Goal: Task Accomplishment & Management: Complete application form

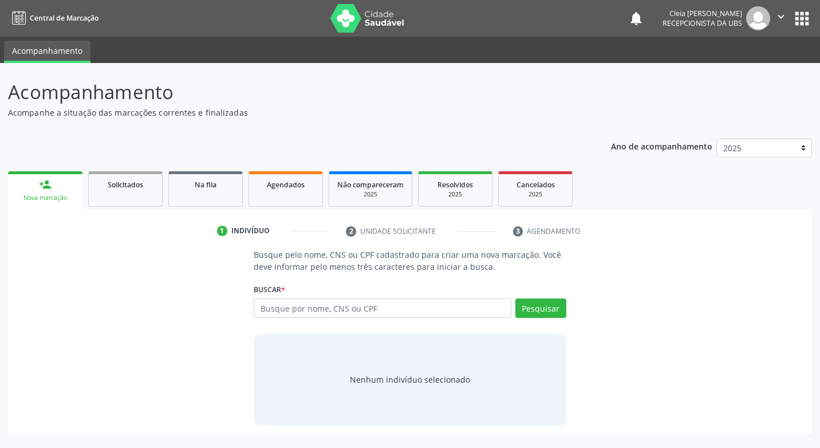
click at [34, 165] on div "Ano de acompanhamento 2025 2024 person_add Nova marcação Solicitados Na fila Ag…" at bounding box center [410, 282] width 804 height 303
click at [60, 194] on div "Nova marcação" at bounding box center [45, 198] width 58 height 9
click at [55, 196] on div "Nova marcação" at bounding box center [45, 198] width 58 height 9
click at [55, 195] on div "Nova marcação" at bounding box center [45, 198] width 58 height 9
click at [54, 195] on div "Nova marcação" at bounding box center [45, 198] width 58 height 9
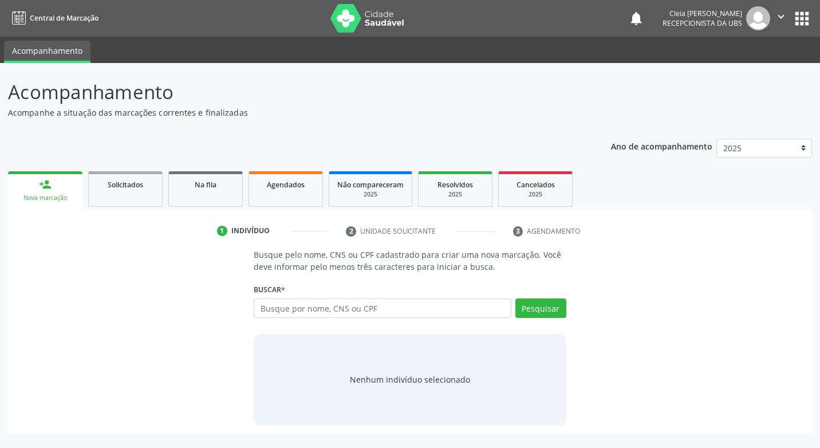
click at [62, 191] on link "person_add Nova marcação" at bounding box center [45, 190] width 74 height 38
click at [372, 308] on input "text" at bounding box center [382, 307] width 257 height 19
type input "707704641147510"
click at [546, 312] on button "Pesquisar" at bounding box center [540, 307] width 51 height 19
type input "707704641147510"
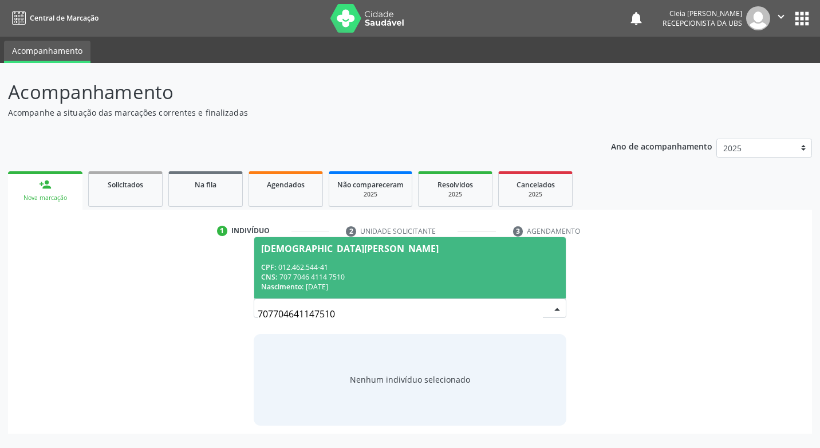
click at [350, 282] on div "Nascimento: [DATE]" at bounding box center [409, 287] width 297 height 10
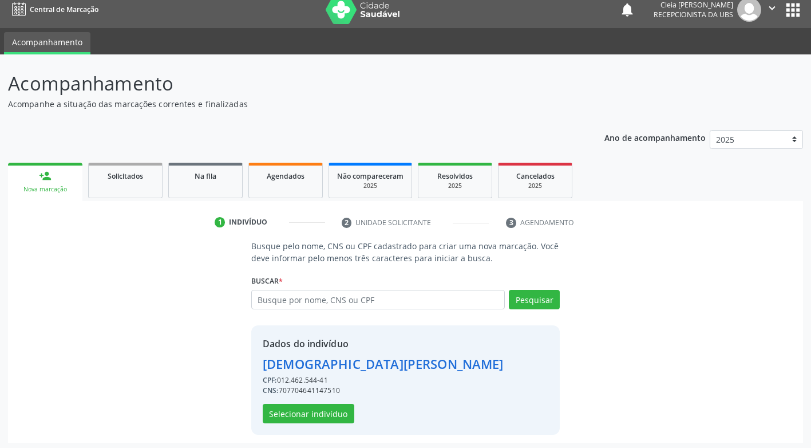
scroll to position [11, 0]
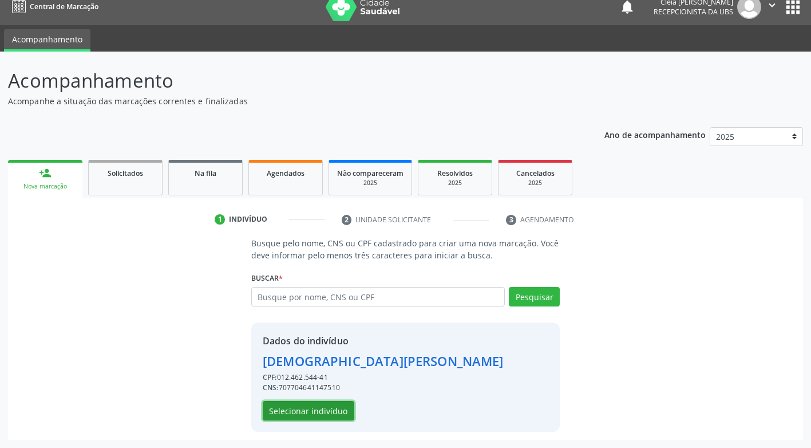
click at [325, 405] on button "Selecionar indivíduo" at bounding box center [309, 410] width 92 height 19
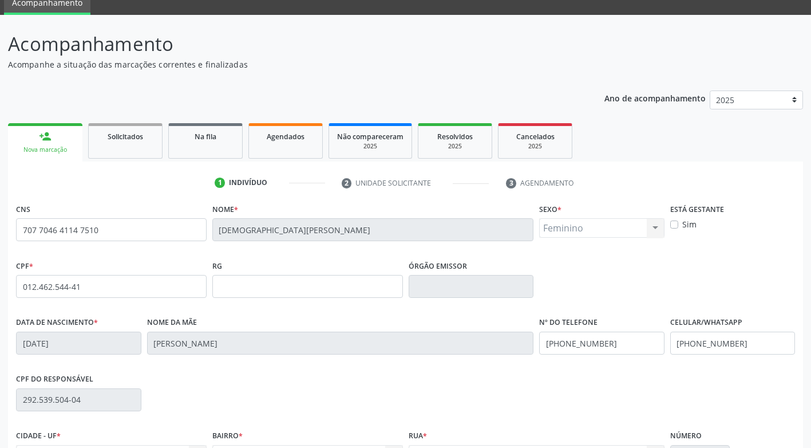
scroll to position [173, 0]
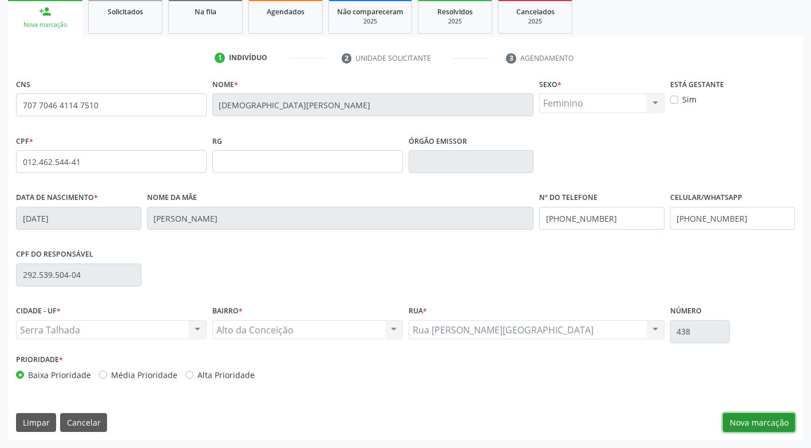
click at [727, 421] on button "Nova marcação" at bounding box center [759, 422] width 72 height 19
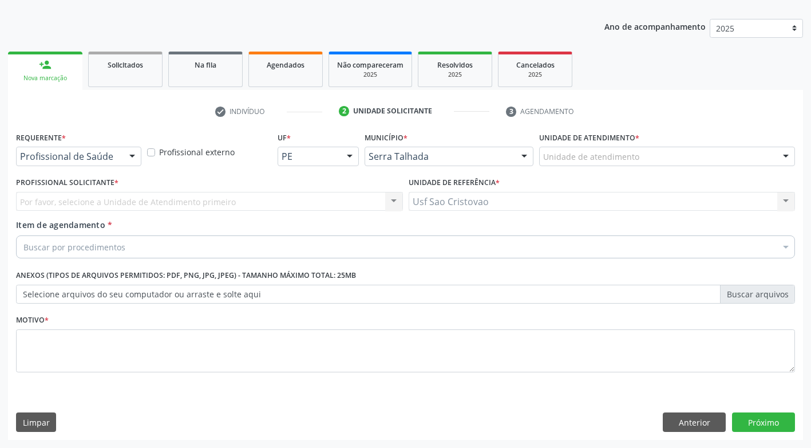
scroll to position [120, 0]
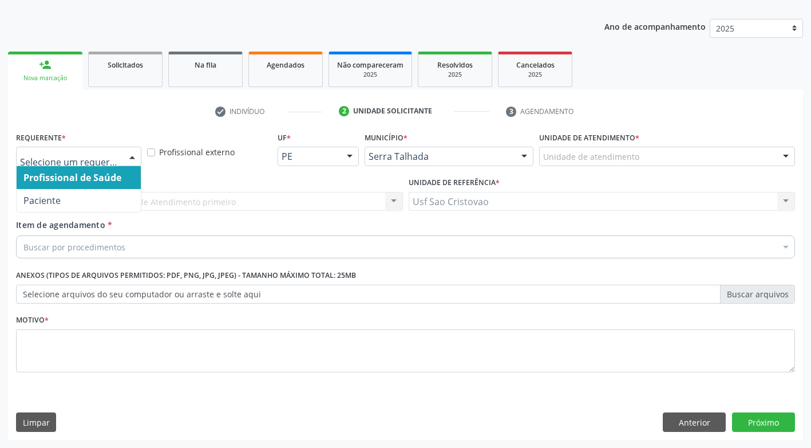
click at [73, 149] on div at bounding box center [78, 156] width 125 height 19
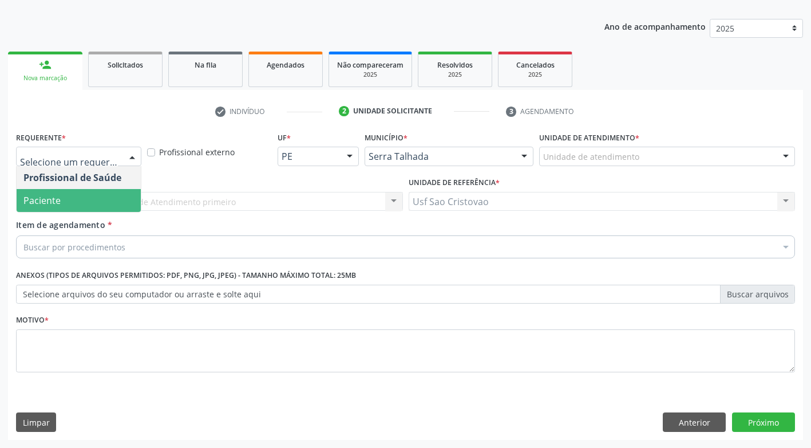
click at [80, 194] on span "Paciente" at bounding box center [79, 200] width 124 height 23
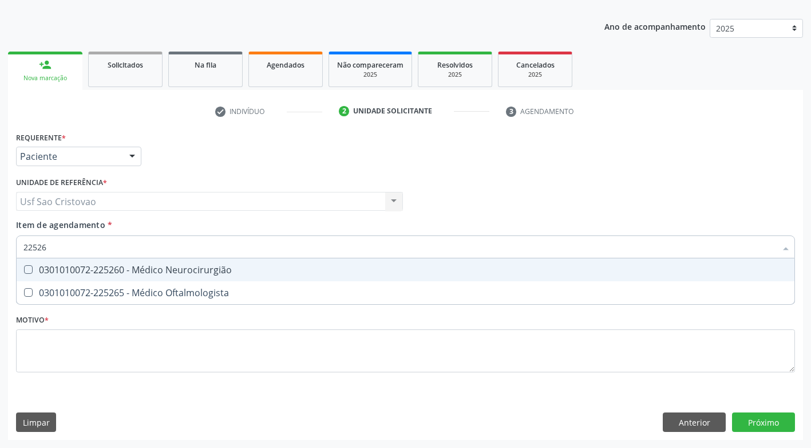
type input "225265"
click at [19, 269] on div at bounding box center [21, 269] width 9 height 9
checkbox Oftalmologista "true"
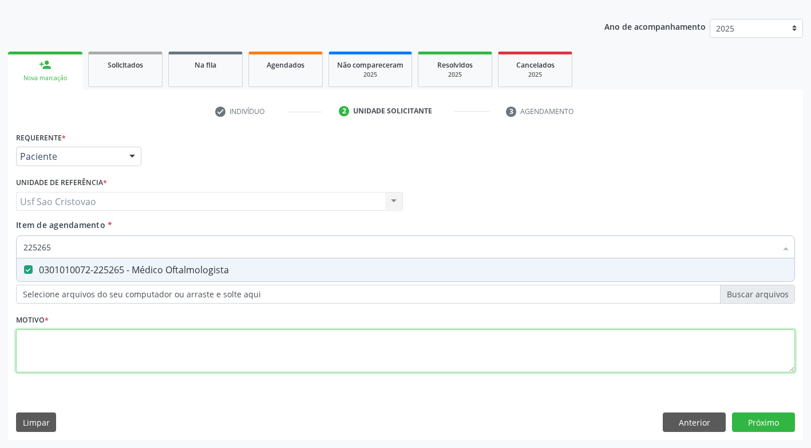
click at [68, 338] on div "Requerente * Paciente Profissional de Saúde Paciente Nenhum resultado encontrad…" at bounding box center [405, 258] width 779 height 259
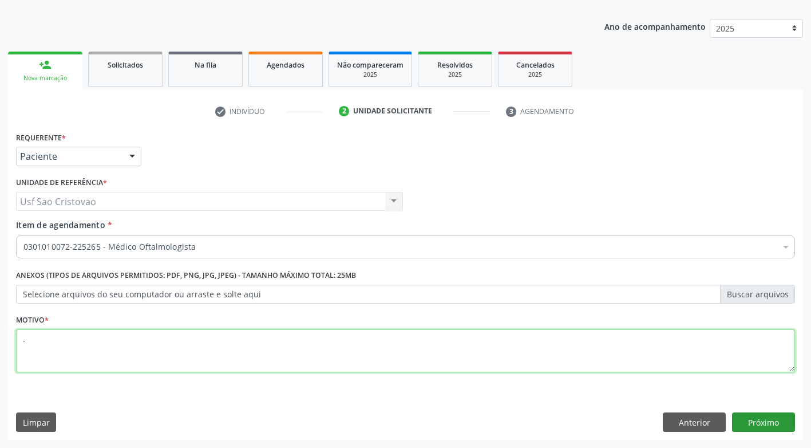
type textarea "."
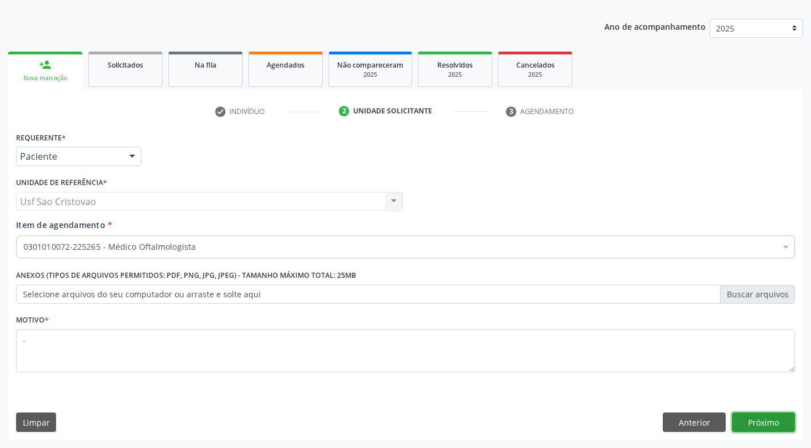
click at [762, 417] on button "Próximo" at bounding box center [763, 421] width 63 height 19
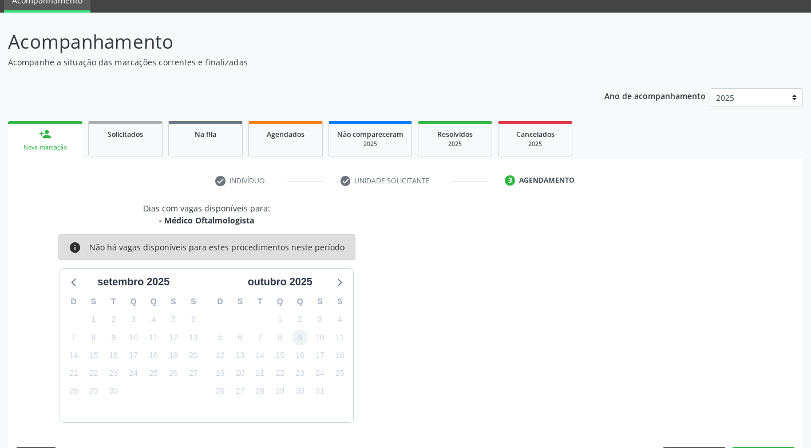
scroll to position [84, 0]
